Goal: Transaction & Acquisition: Purchase product/service

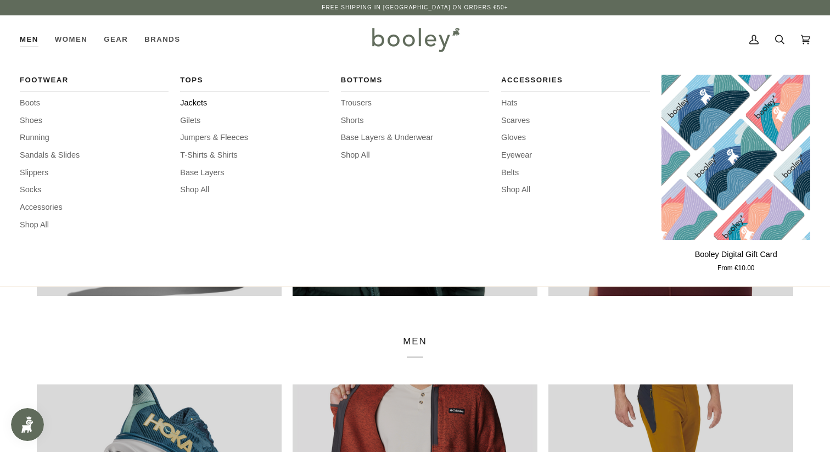
click at [197, 103] on span "Jackets" at bounding box center [254, 103] width 149 height 12
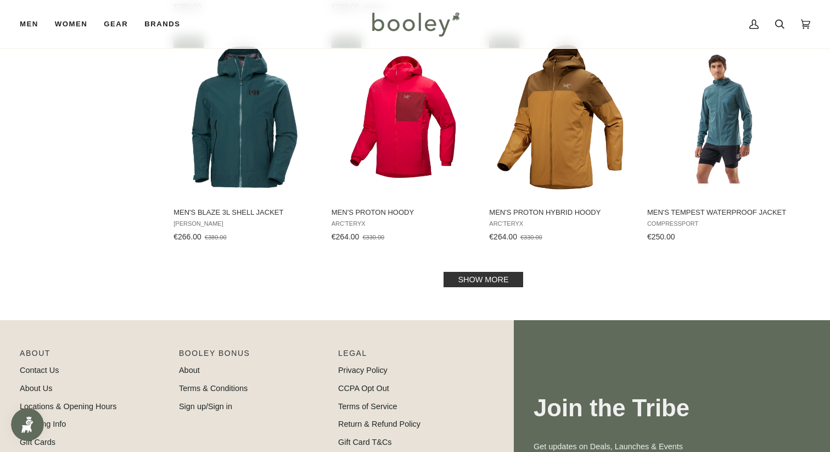
scroll to position [1101, 0]
click at [475, 285] on link "Show more" at bounding box center [483, 278] width 79 height 15
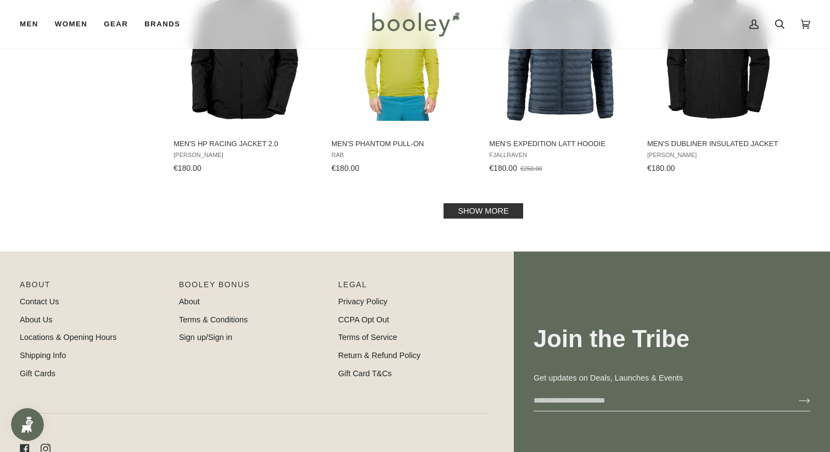
scroll to position [2328, 0]
click at [481, 212] on link "Show more" at bounding box center [483, 211] width 79 height 15
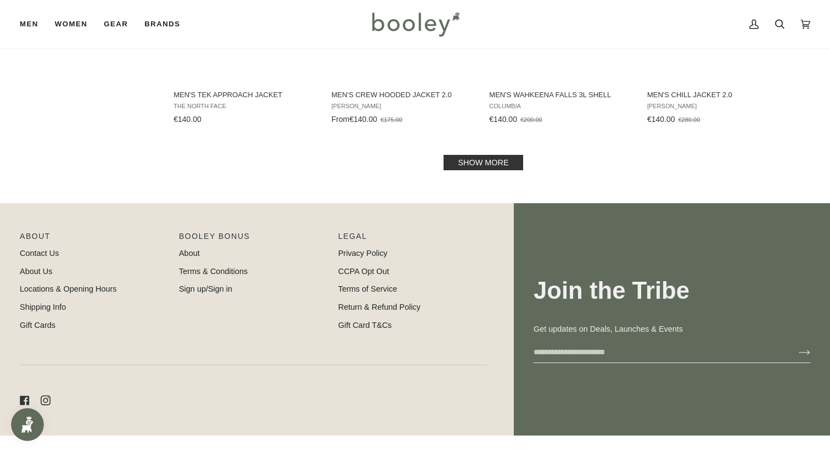
scroll to position [3564, 0]
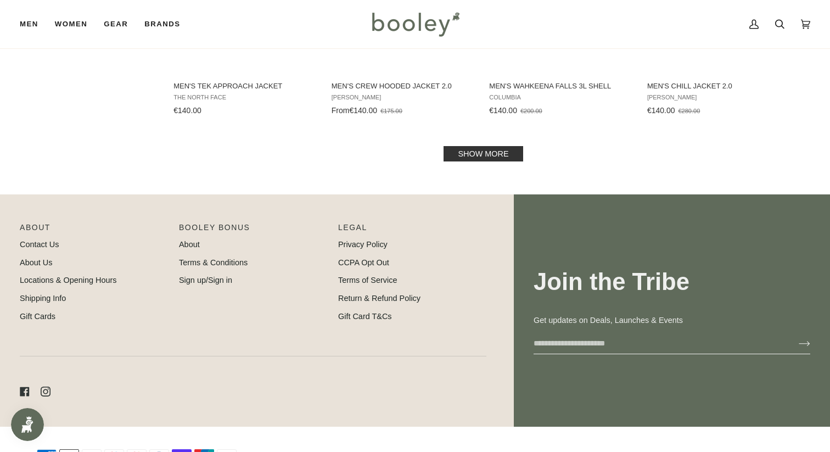
click at [491, 149] on link "Show more" at bounding box center [483, 153] width 79 height 15
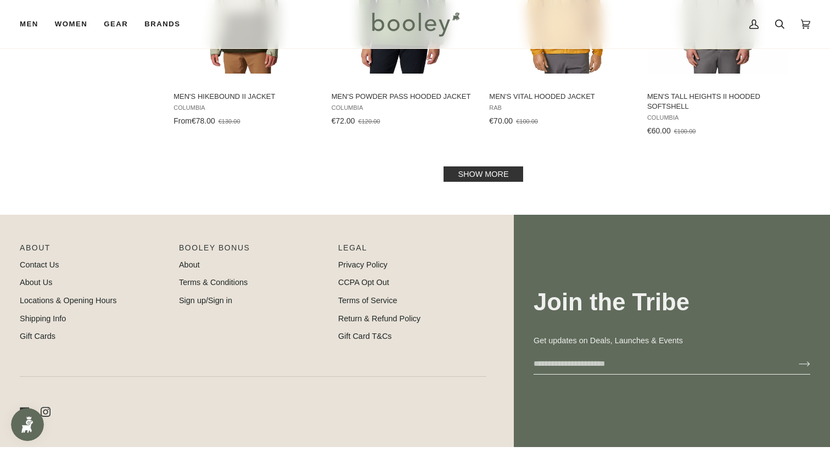
scroll to position [4725, 0]
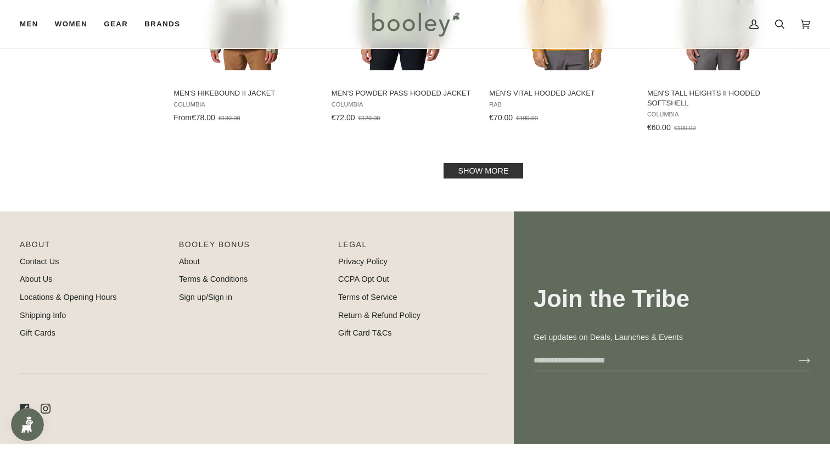
click at [481, 167] on link "Show more" at bounding box center [483, 170] width 79 height 15
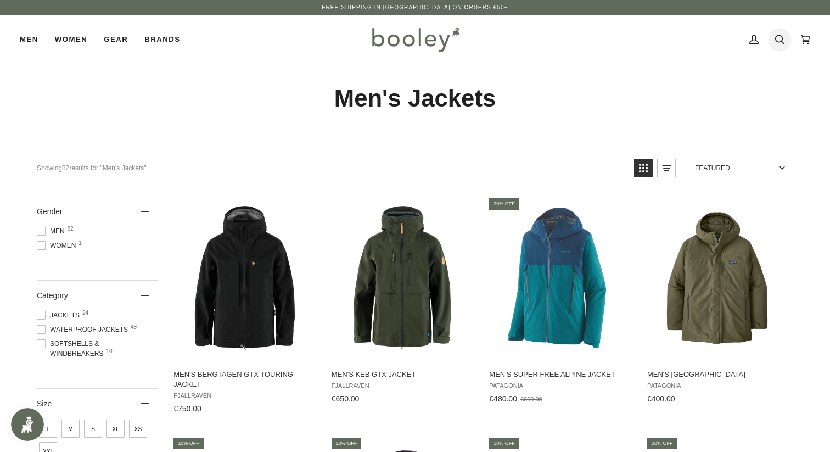
click at [783, 41] on icon at bounding box center [779, 39] width 9 height 16
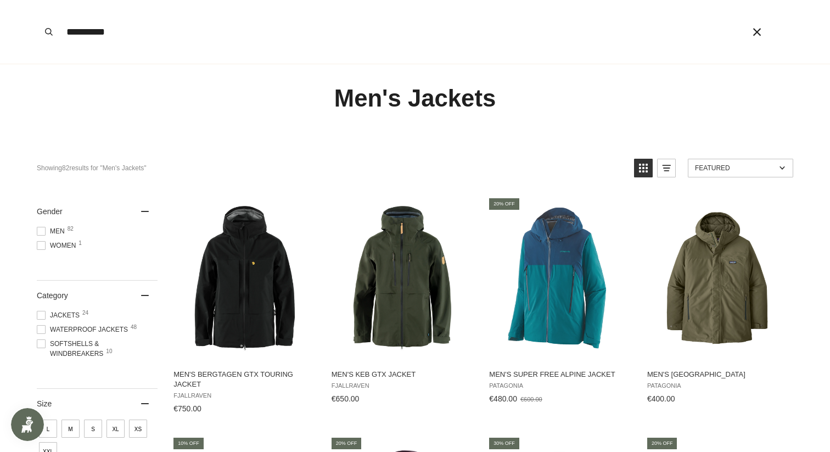
click at [37, 0] on button "Search" at bounding box center [49, 32] width 24 height 64
click at [102, 34] on input "**********" at bounding box center [389, 32] width 656 height 64
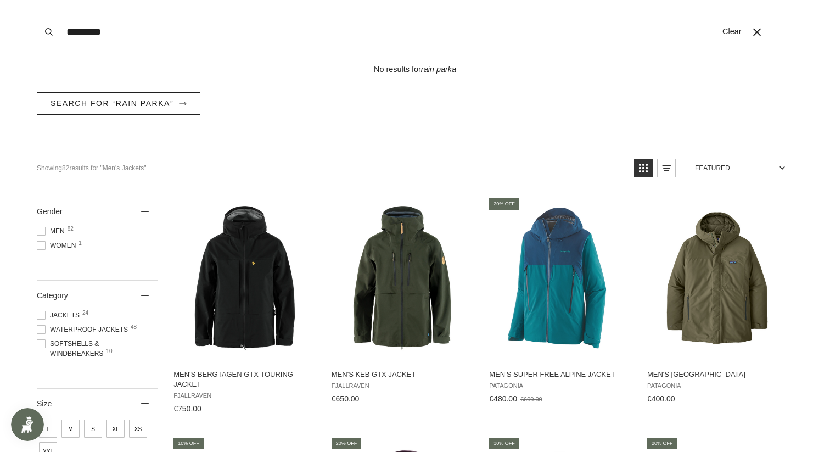
type input "*********"
click at [37, 0] on button "Search" at bounding box center [49, 32] width 24 height 64
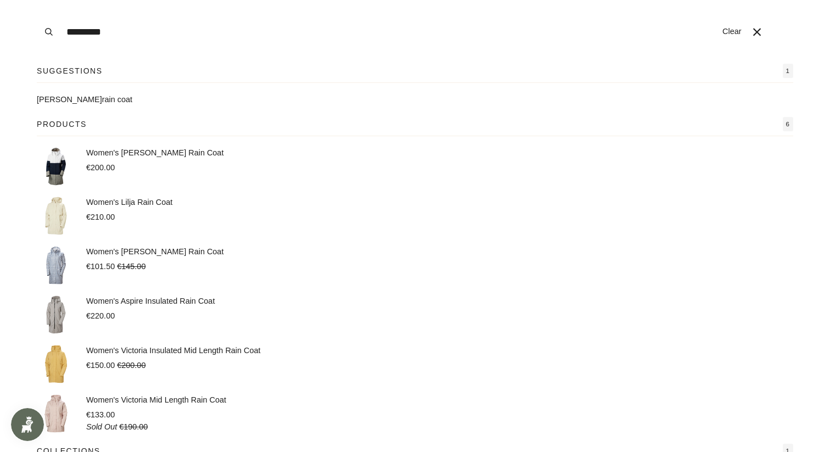
scroll to position [3564, 0]
click at [756, 32] on icon "Close" at bounding box center [757, 32] width 8 height 8
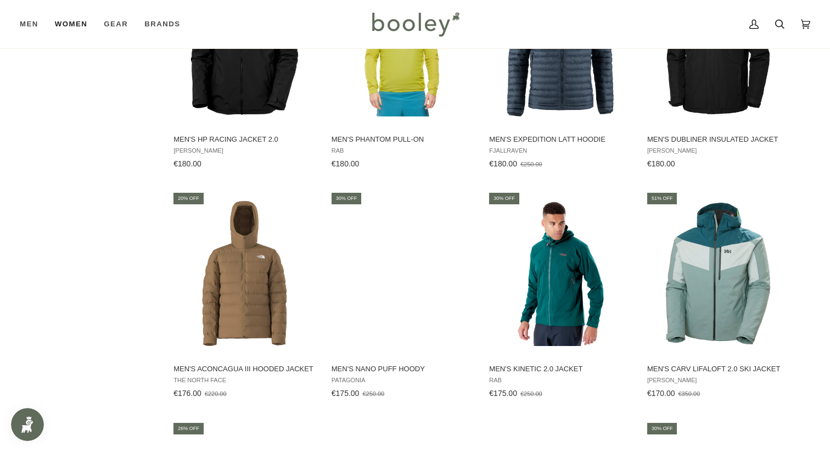
scroll to position [2328, 0]
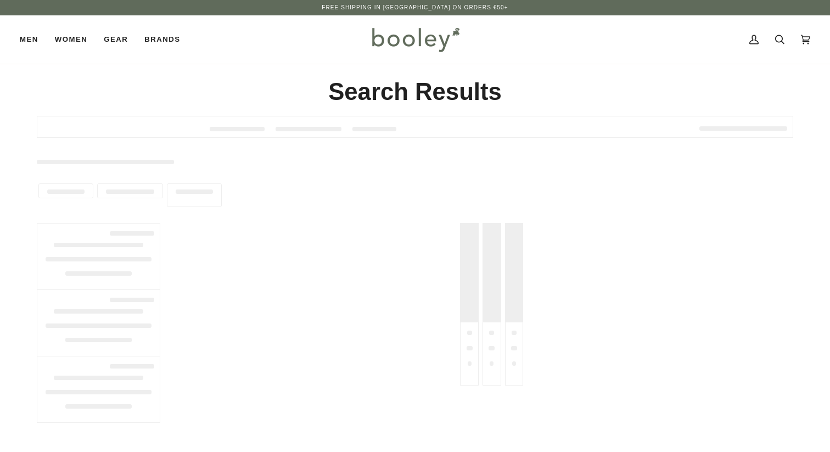
type input "**********"
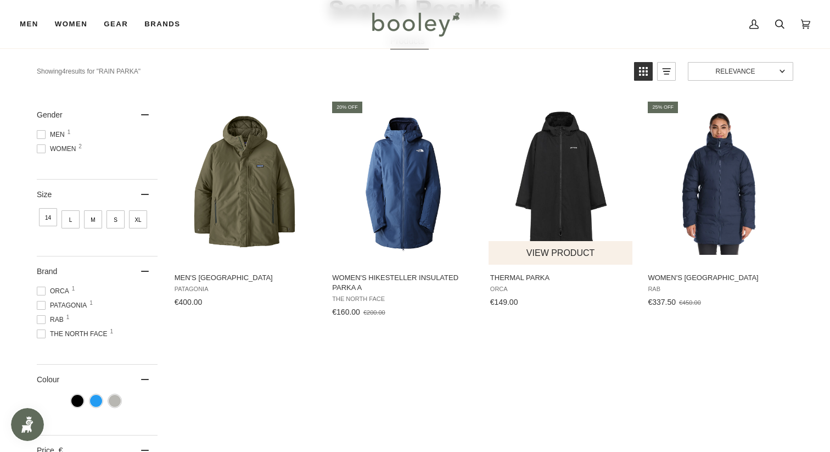
scroll to position [84, 0]
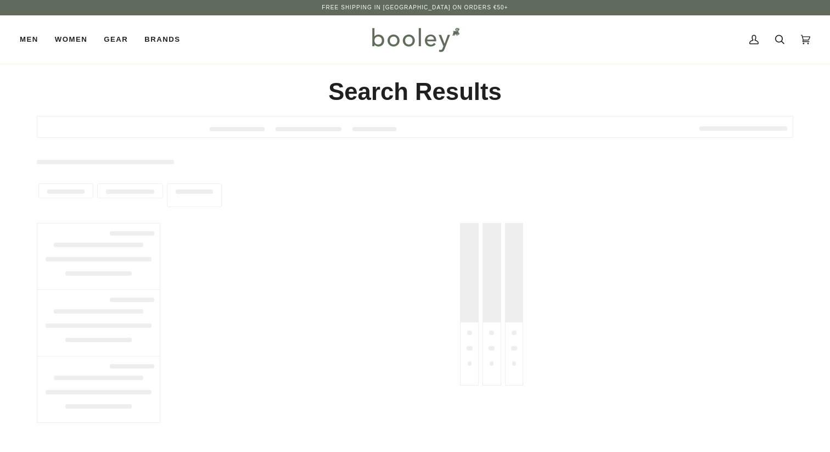
type input "*********"
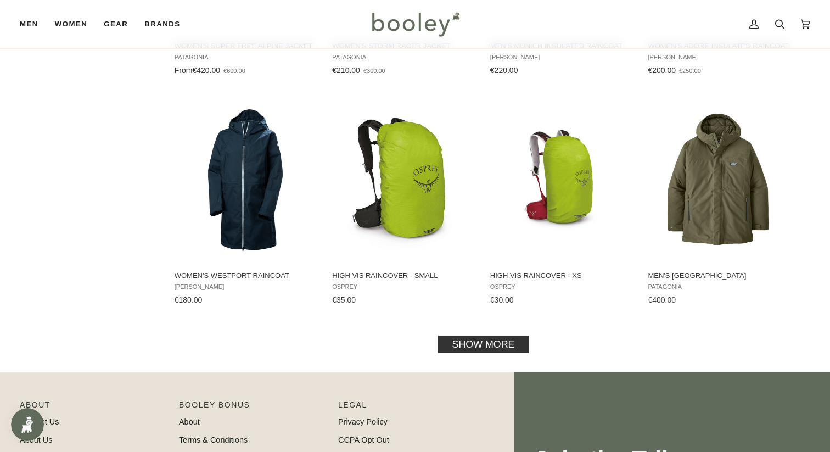
scroll to position [1025, 0]
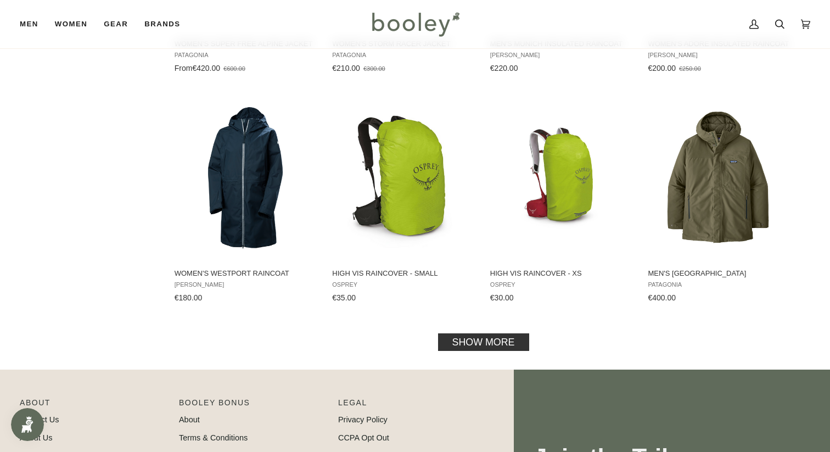
click at [491, 338] on link "Show more" at bounding box center [483, 342] width 91 height 18
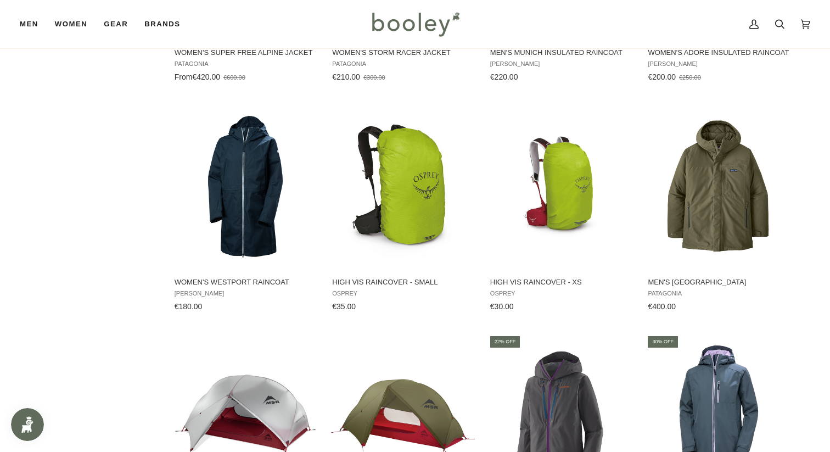
scroll to position [1025, 0]
